Goal: Use online tool/utility: Utilize a website feature to perform a specific function

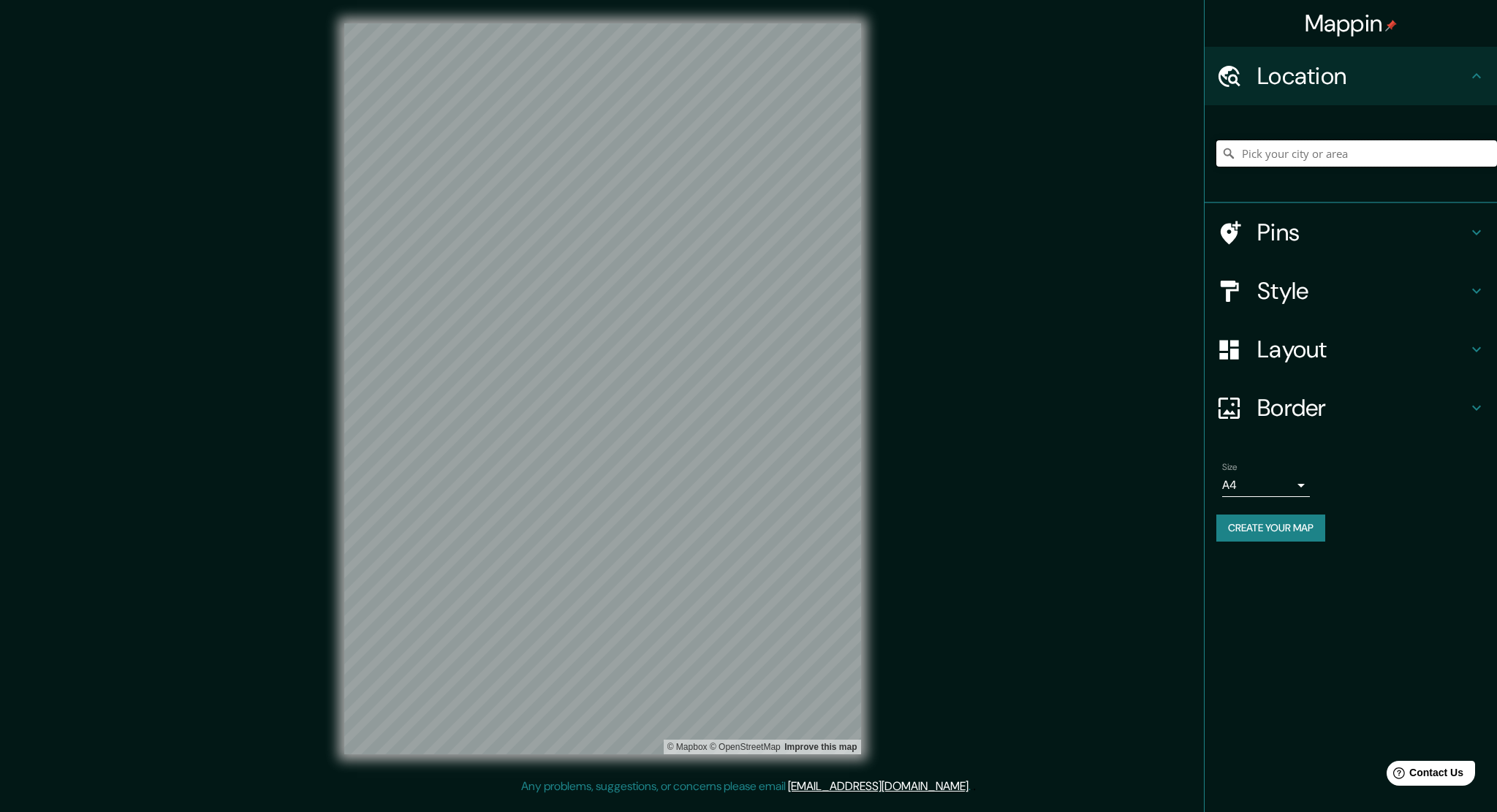
click at [1295, 153] on input "Pick your city or area" at bounding box center [1357, 153] width 281 height 26
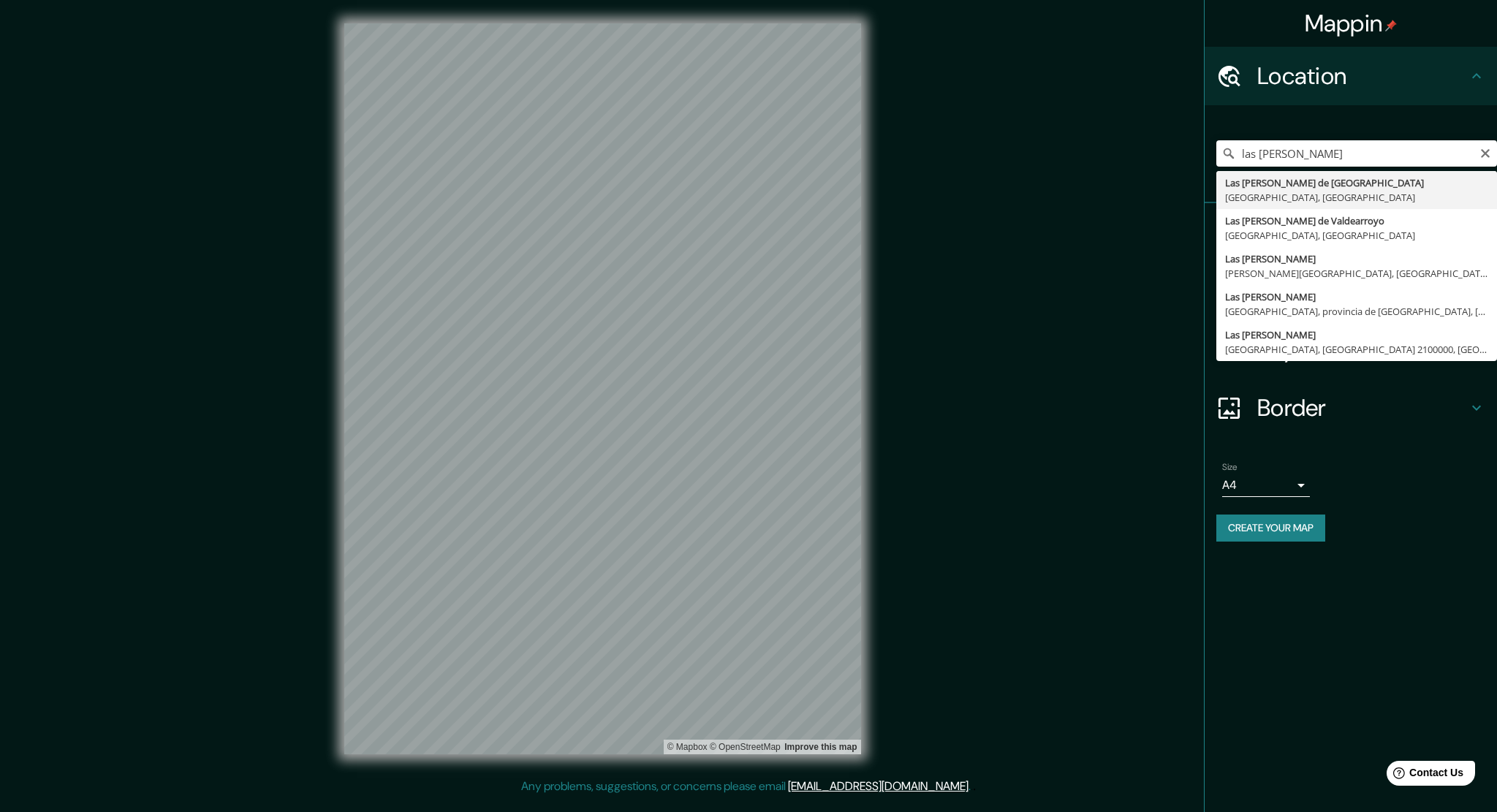
type input "Las [PERSON_NAME] de [GEOGRAPHIC_DATA], [GEOGRAPHIC_DATA], [GEOGRAPHIC_DATA]"
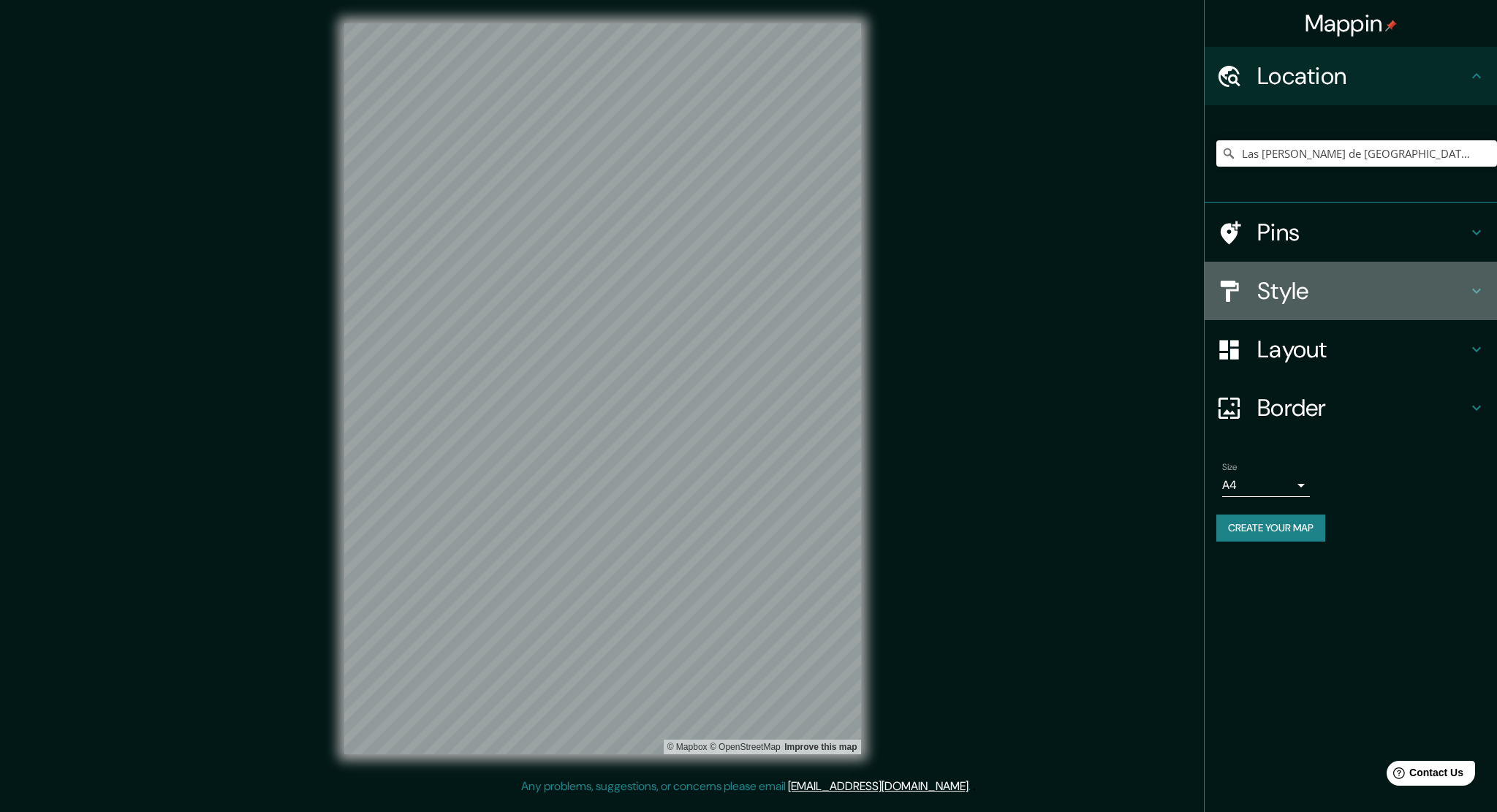
click at [1393, 292] on h4 "Style" at bounding box center [1362, 291] width 210 height 29
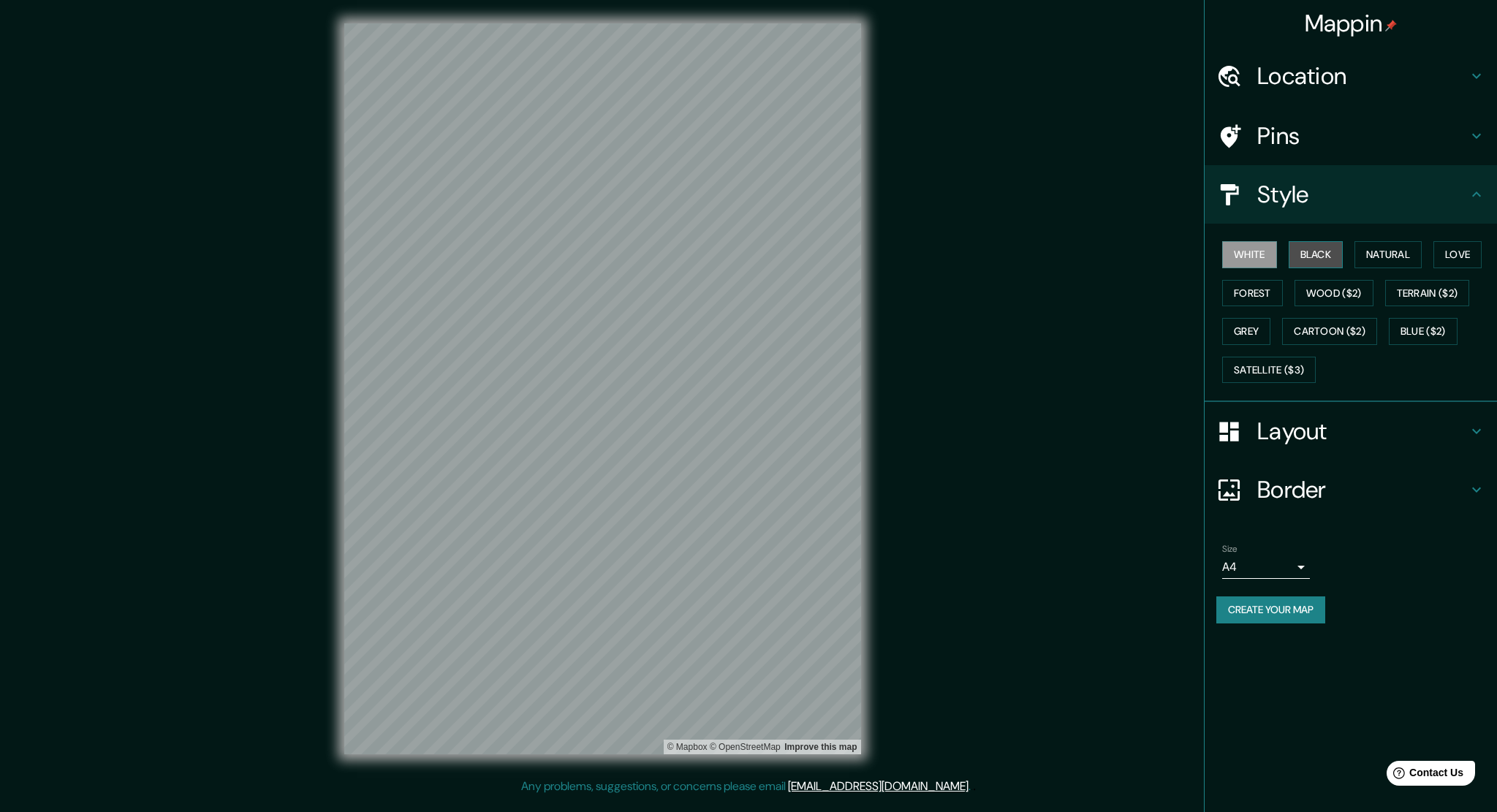
click at [1319, 253] on button "Black" at bounding box center [1316, 255] width 55 height 27
click at [1390, 250] on button "Natural" at bounding box center [1389, 255] width 67 height 27
click at [1463, 254] on button "Love" at bounding box center [1457, 255] width 48 height 27
click at [1262, 289] on button "Forest" at bounding box center [1252, 293] width 61 height 27
click at [1262, 326] on button "Grey" at bounding box center [1246, 331] width 48 height 27
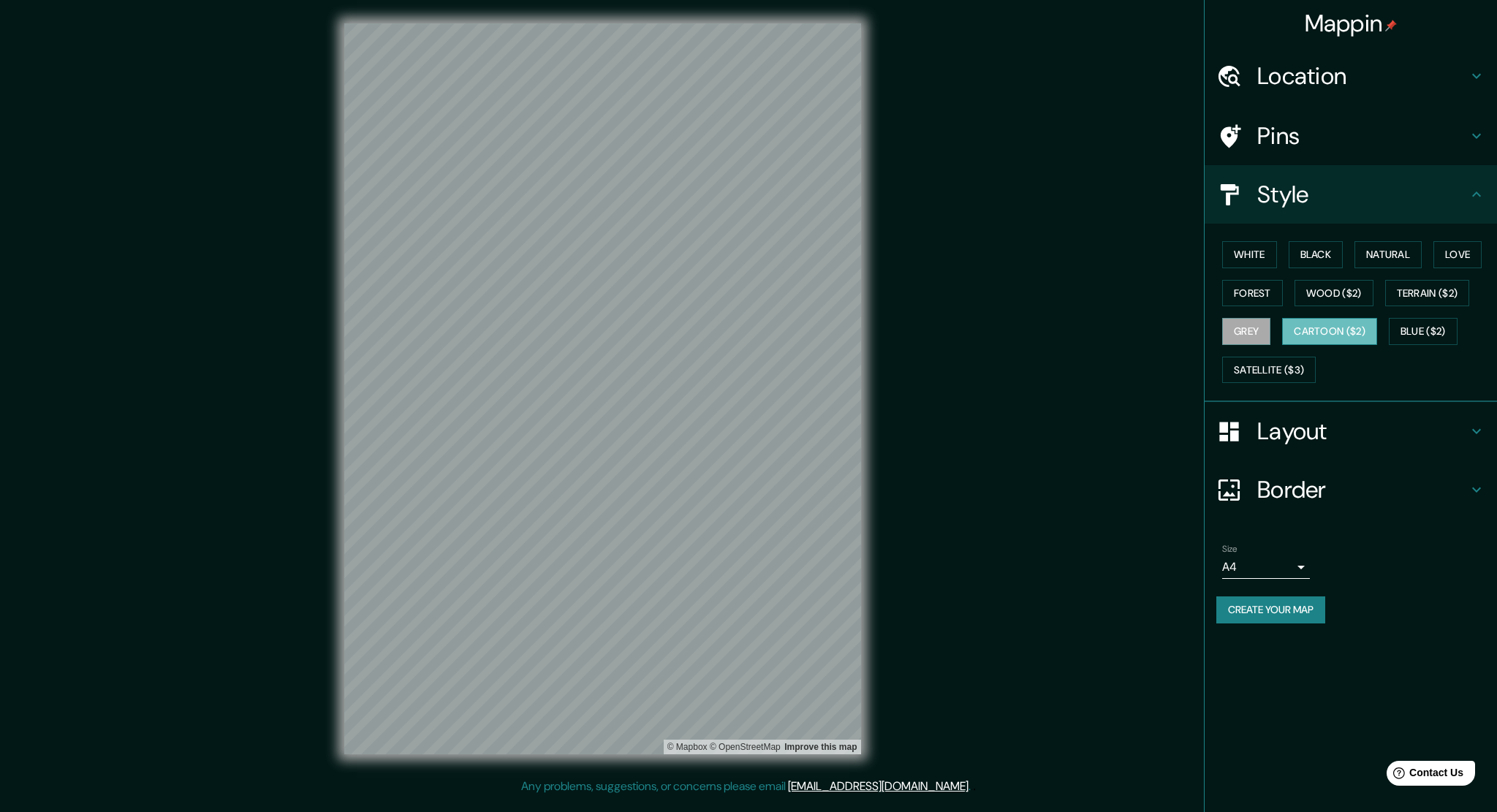
click at [1346, 324] on button "Cartoon ($2)" at bounding box center [1330, 331] width 95 height 27
click at [1437, 329] on button "Blue ($2)" at bounding box center [1424, 331] width 69 height 27
click at [1286, 366] on button "Satellite ($3)" at bounding box center [1268, 370] width 93 height 27
click at [1251, 255] on button "White" at bounding box center [1249, 255] width 55 height 27
click at [1308, 428] on h4 "Layout" at bounding box center [1362, 430] width 210 height 29
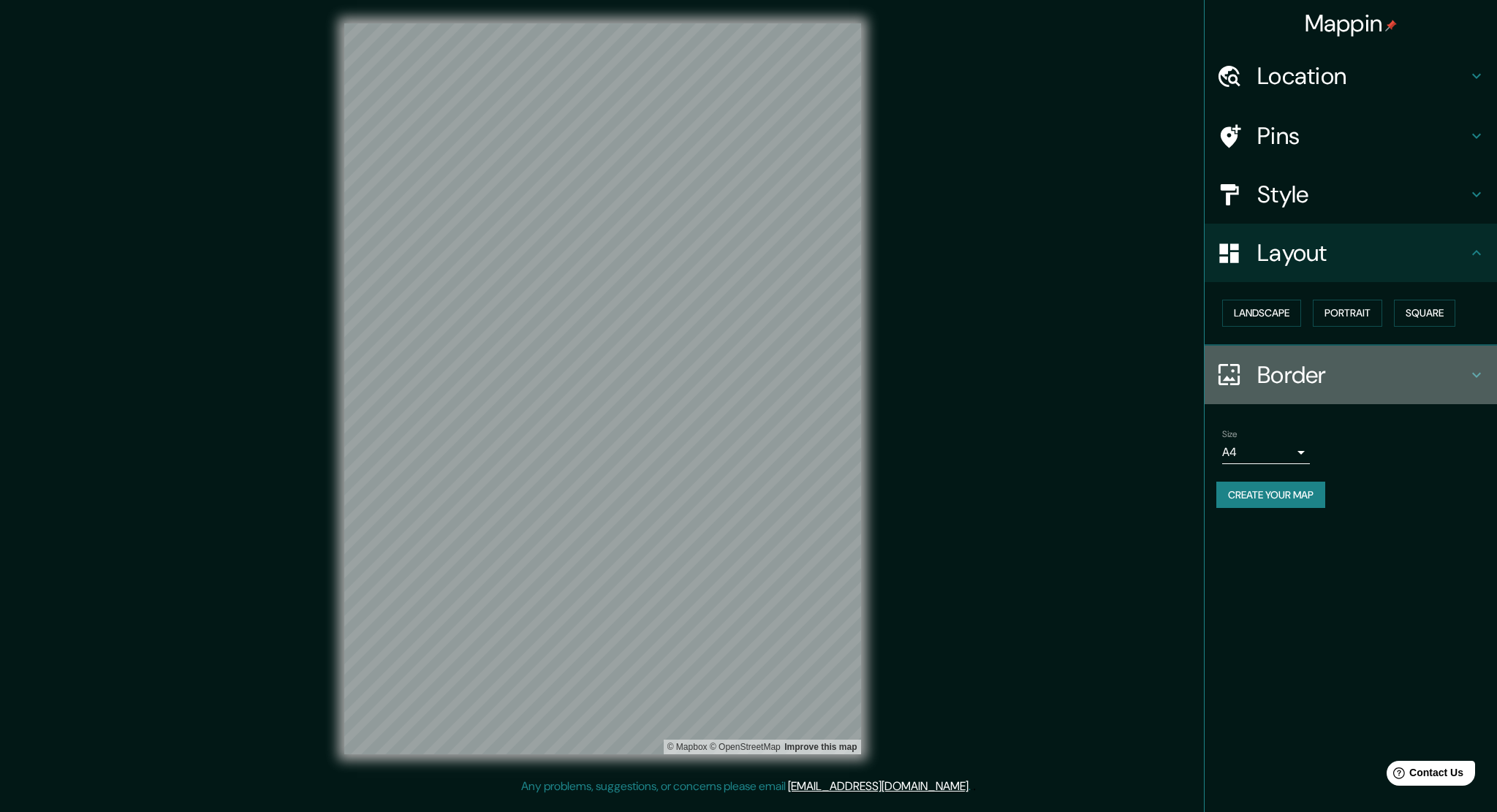
click at [1319, 373] on h4 "Border" at bounding box center [1362, 375] width 210 height 29
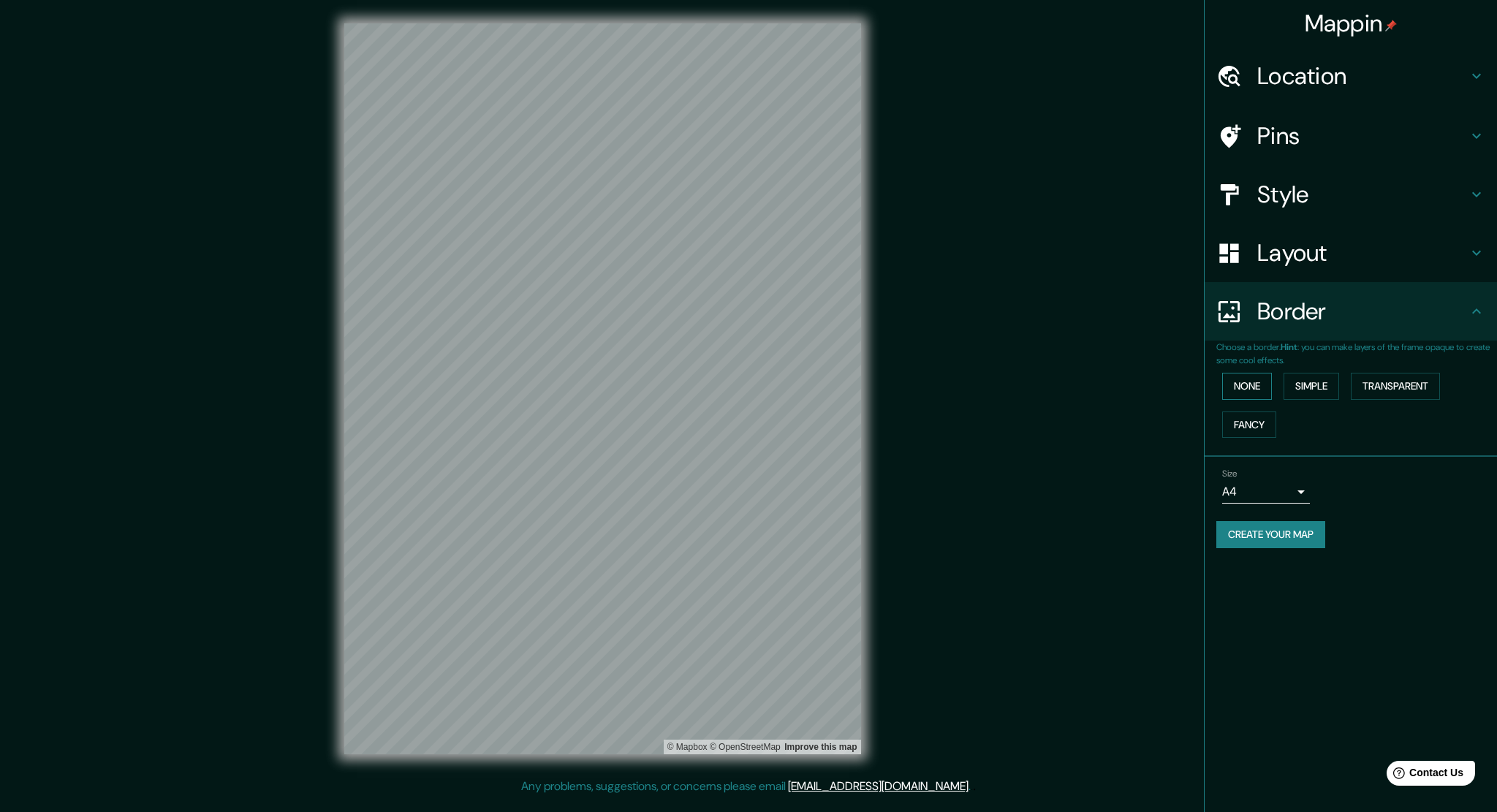
click at [1262, 383] on button "None" at bounding box center [1246, 386] width 50 height 27
click at [1259, 388] on button "None" at bounding box center [1246, 386] width 50 height 27
